Goal: Task Accomplishment & Management: Manage account settings

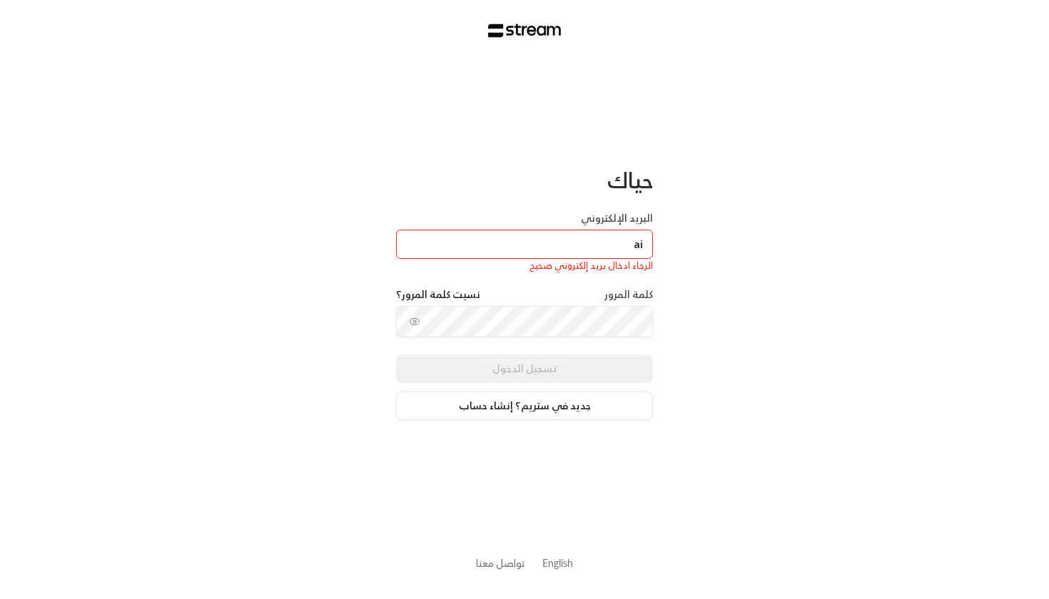
type input "a"
paste input "[EMAIL_ADDRESS][DOMAIN_NAME]"
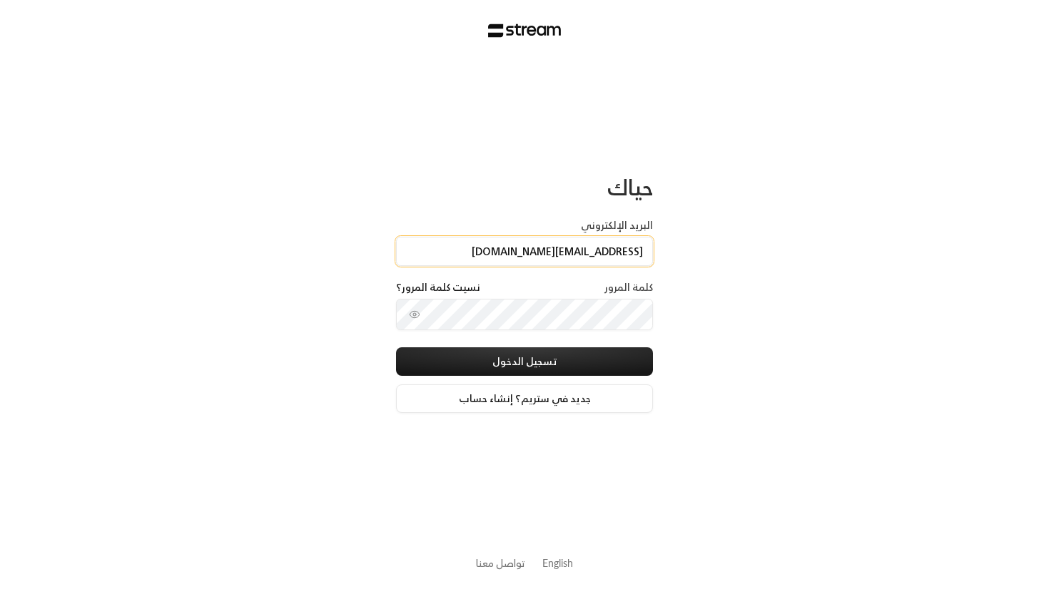
type input "[EMAIL_ADDRESS][DOMAIN_NAME]"
click at [689, 220] on div "حياك البريد الإلكتروني [EMAIL_ADDRESS][DOMAIN_NAME] كلمة المرور نسيت كلمة المرو…" at bounding box center [524, 299] width 1049 height 599
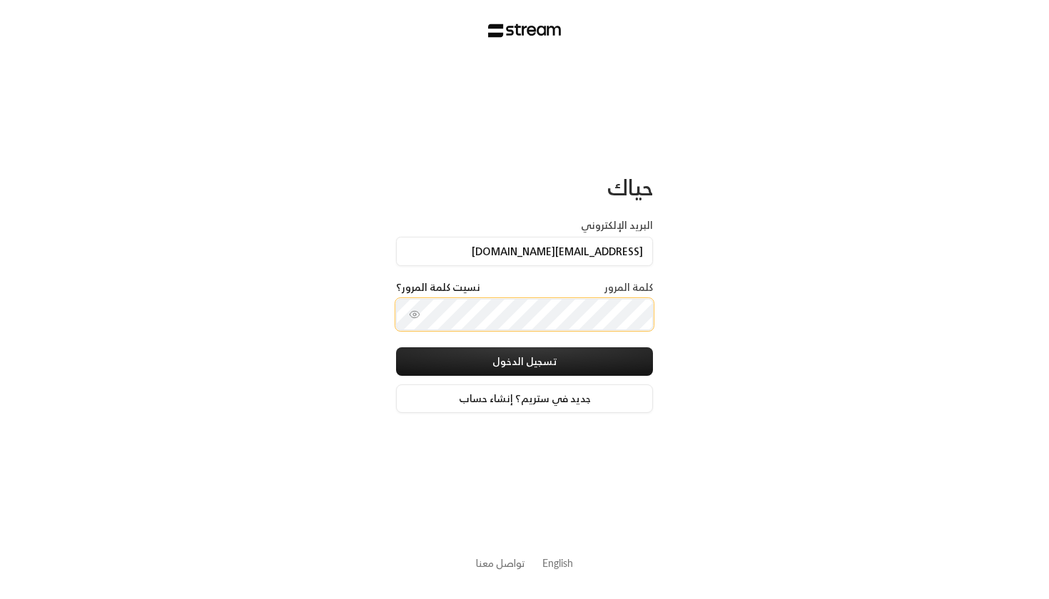
click at [524, 363] on button "تسجيل الدخول" at bounding box center [524, 361] width 257 height 29
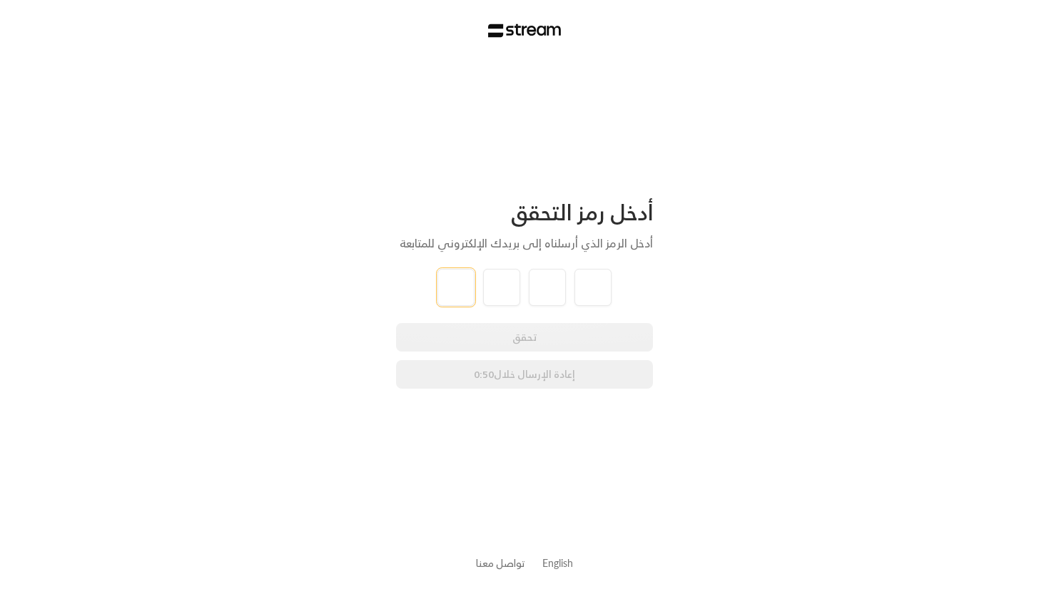
type input "2"
type input "9"
type input "4"
type input "2"
click at [344, 330] on div "أدخل رمز التحقق أدخل الرمز الذي أرسلناه إلى بريدك الإلكتروني للمتابعة 2 9 4 2 ت…" at bounding box center [524, 299] width 1049 height 599
